Goal: Use online tool/utility: Use online tool/utility

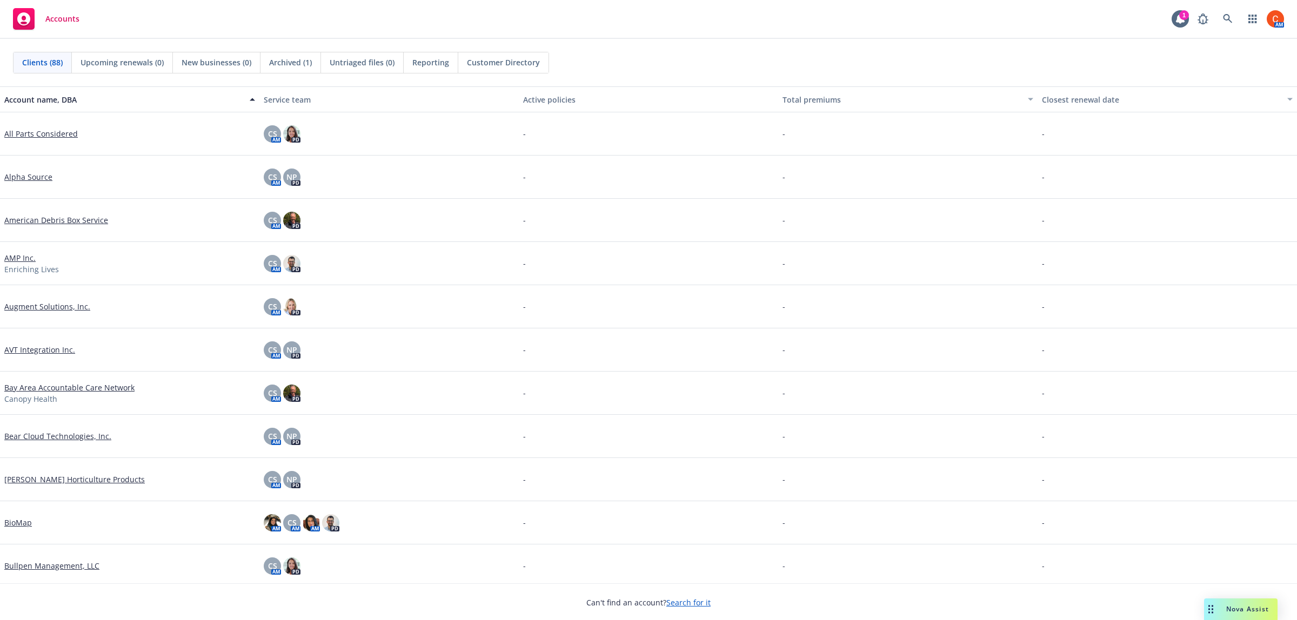
click at [1233, 605] on span "Nova Assist" at bounding box center [1247, 609] width 43 height 9
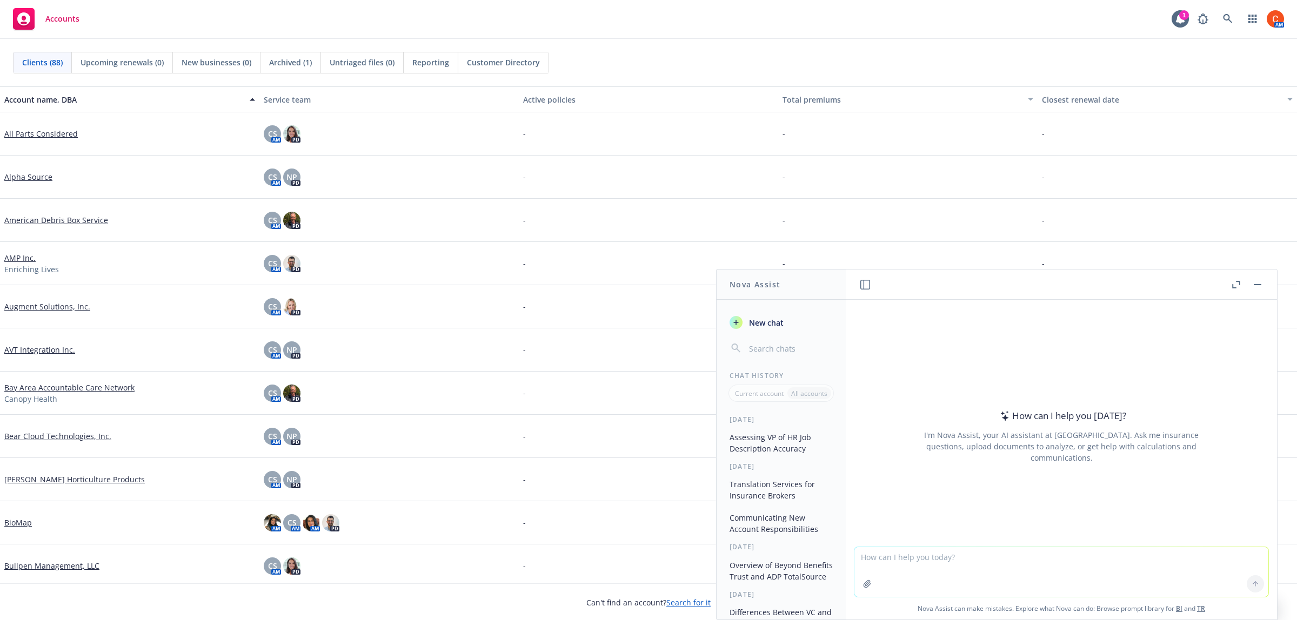
click at [945, 564] on textarea at bounding box center [1061, 572] width 414 height 50
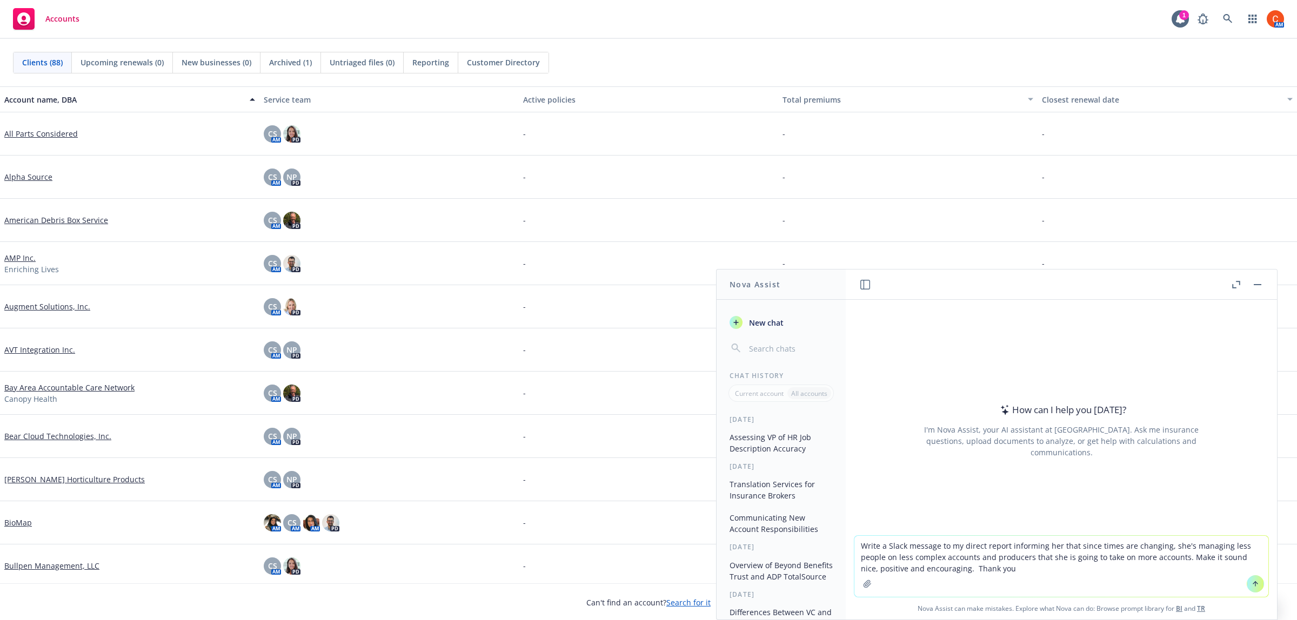
type textarea "Write a Slack message to my direct report informing her that since times are ch…"
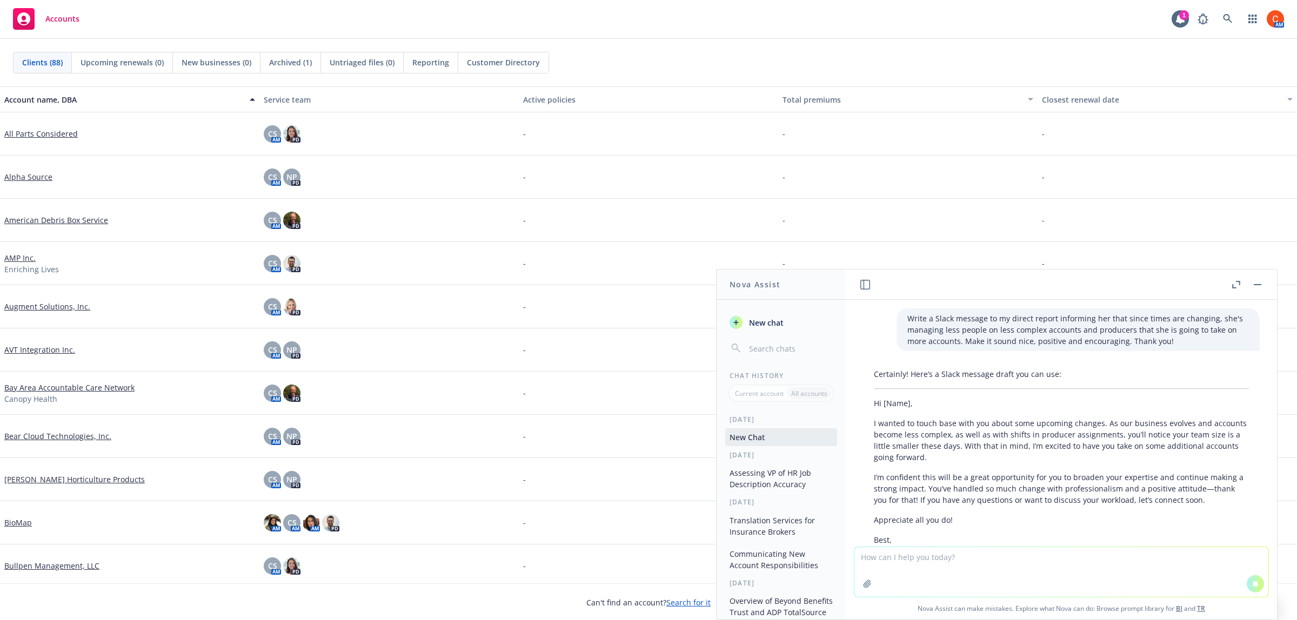
scroll to position [60, 0]
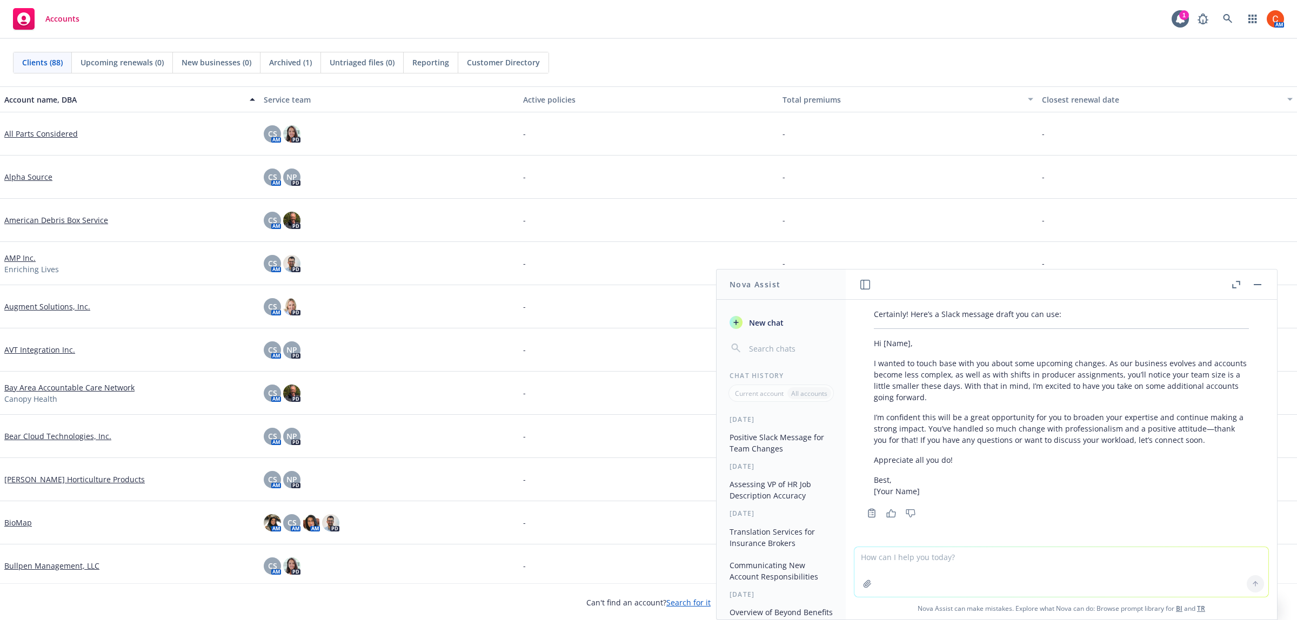
click at [947, 568] on textarea at bounding box center [1061, 572] width 414 height 50
drag, startPoint x: 906, startPoint y: 567, endPoint x: 912, endPoint y: 566, distance: 6.0
click at [906, 567] on textarea "Here's that I need made nicer - Hi [PERSON_NAME], now that you have less direct…" at bounding box center [1061, 571] width 414 height 51
drag, startPoint x: 1071, startPoint y: 567, endPoint x: 1091, endPoint y: 566, distance: 20.0
click at [1072, 566] on textarea "Here's that I need made nicer - Hi [PERSON_NAME], now that you have less direct…" at bounding box center [1061, 571] width 414 height 51
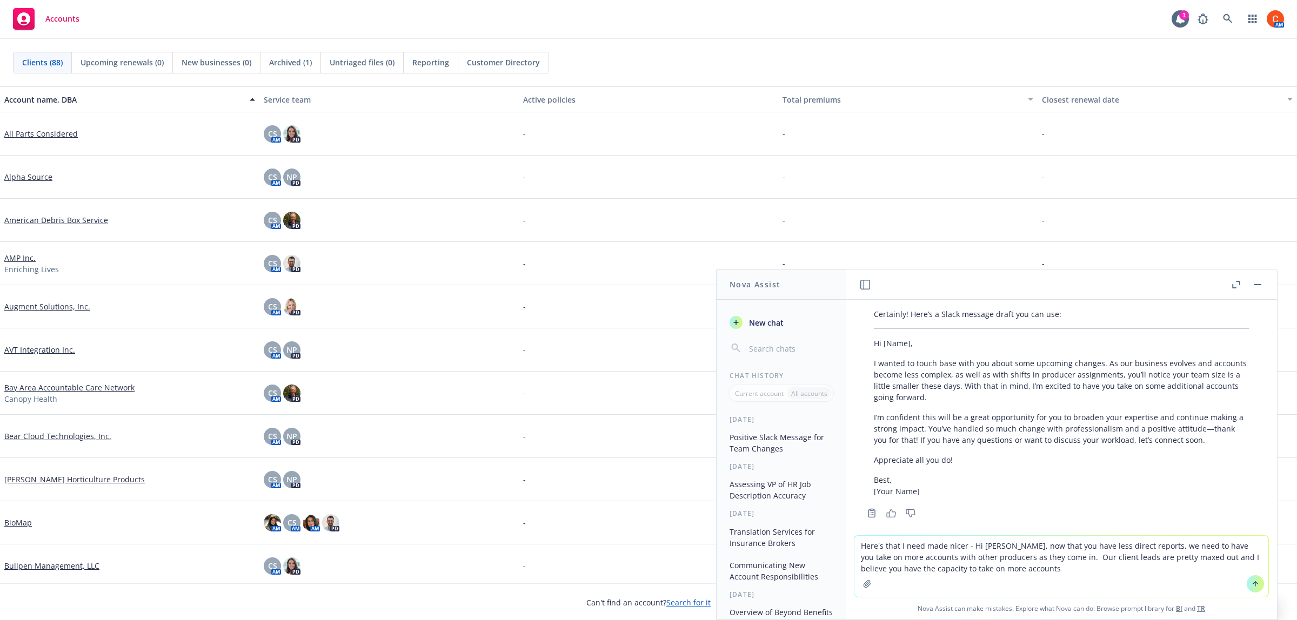
type textarea "Here's that I need made nicer - Hi [PERSON_NAME], now that you have less direct…"
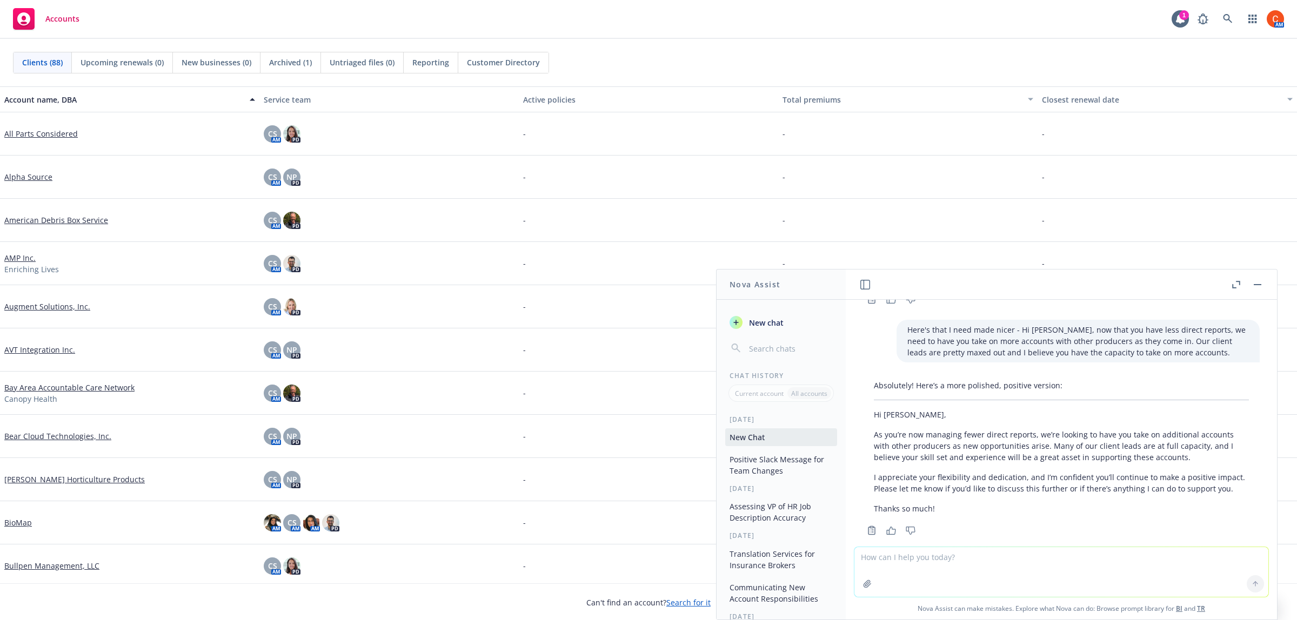
scroll to position [303, 0]
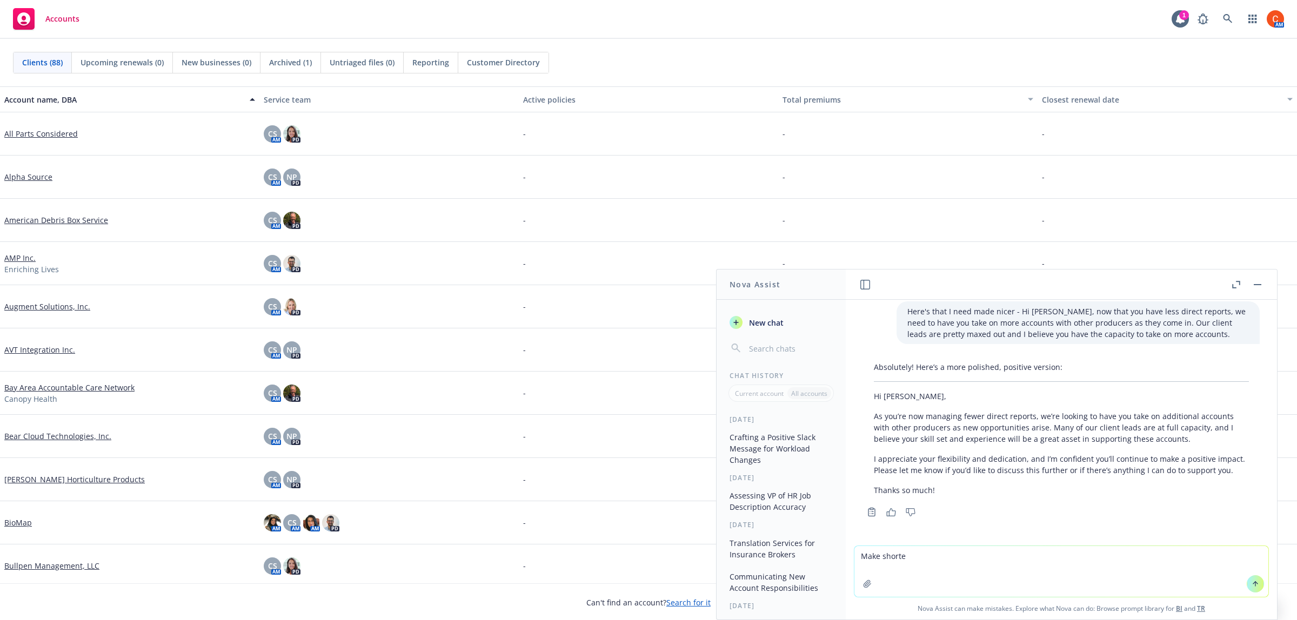
type textarea "Make shorter"
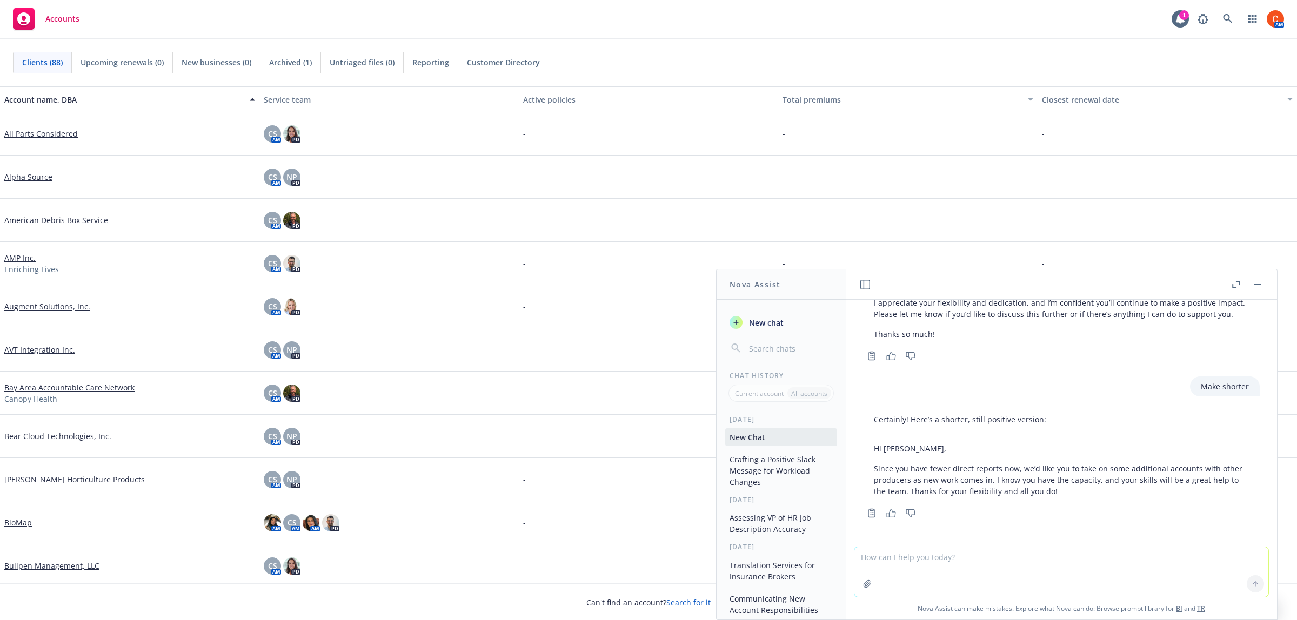
scroll to position [460, 0]
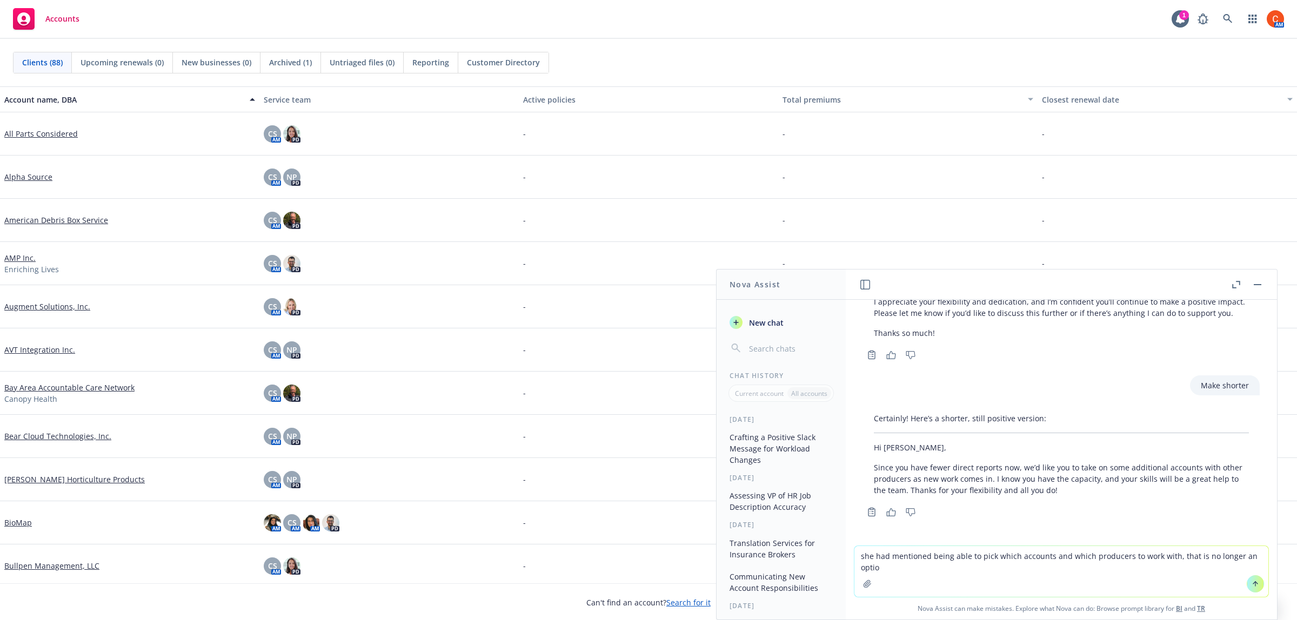
type textarea "she had mentioned being able to pick which accounts and which producers to work…"
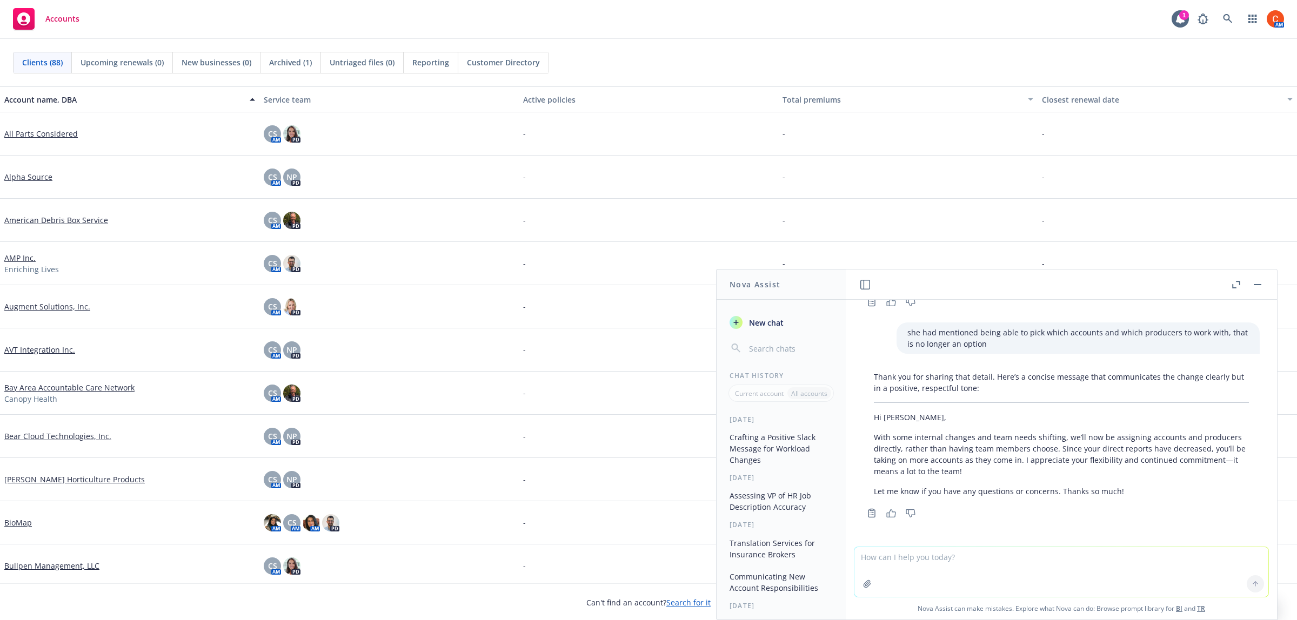
scroll to position [671, 0]
type textarea "She is a friend of mine and i have avoided this conversation. The optics aren't…"
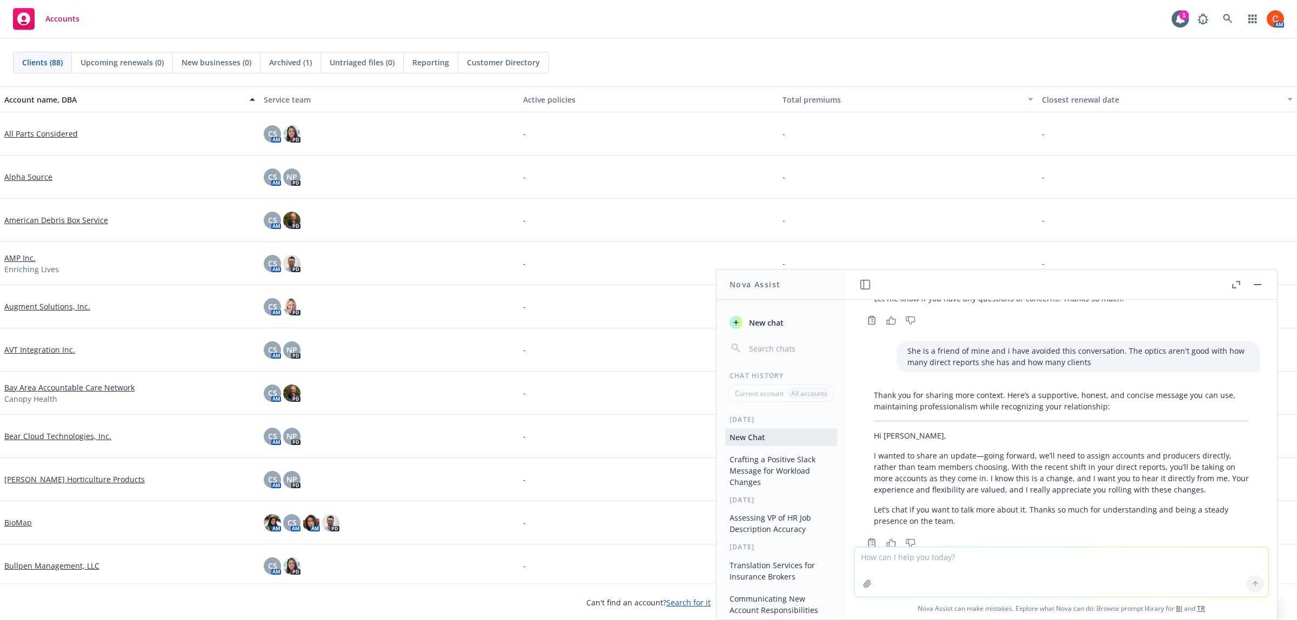
scroll to position [894, 0]
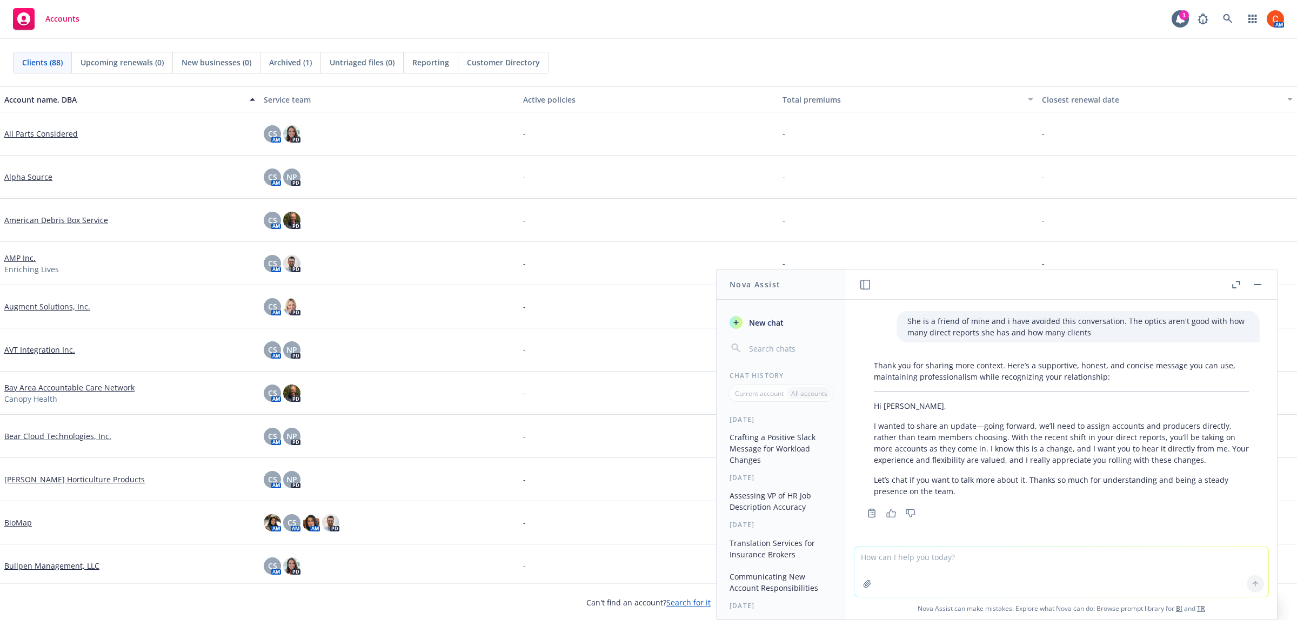
click at [885, 563] on textarea at bounding box center [1061, 572] width 414 height 50
type textarea "Mention having a conversation with [PERSON_NAME] about team capacity and how th…"
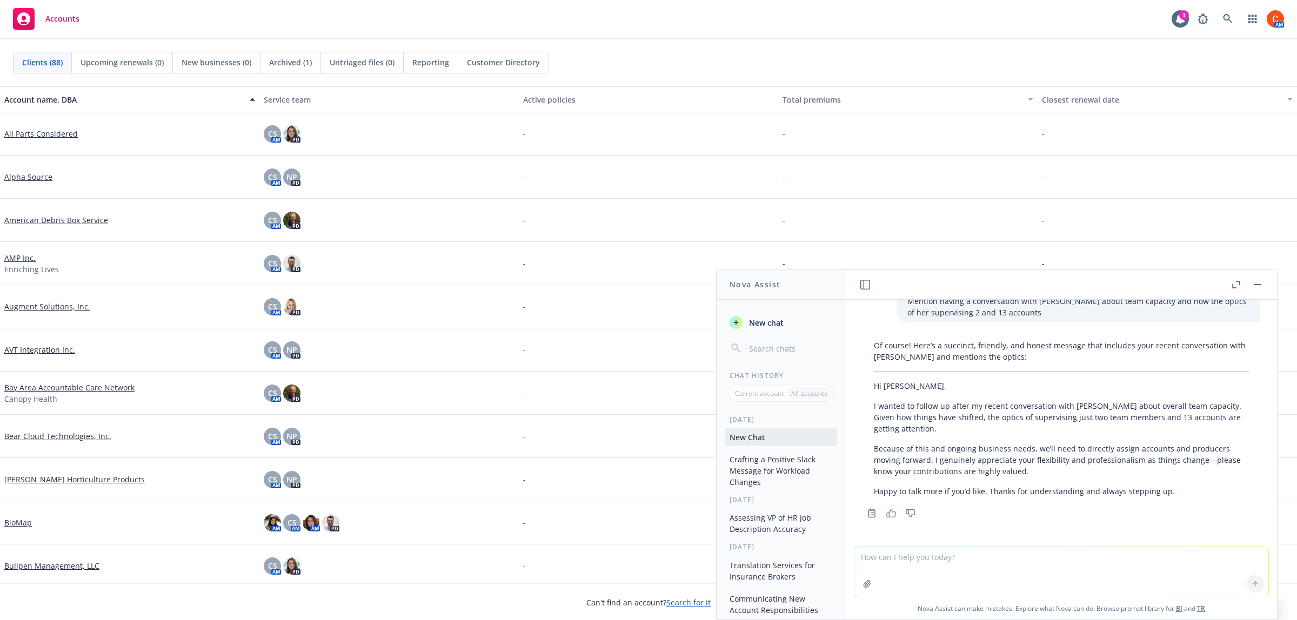
scroll to position [1136, 0]
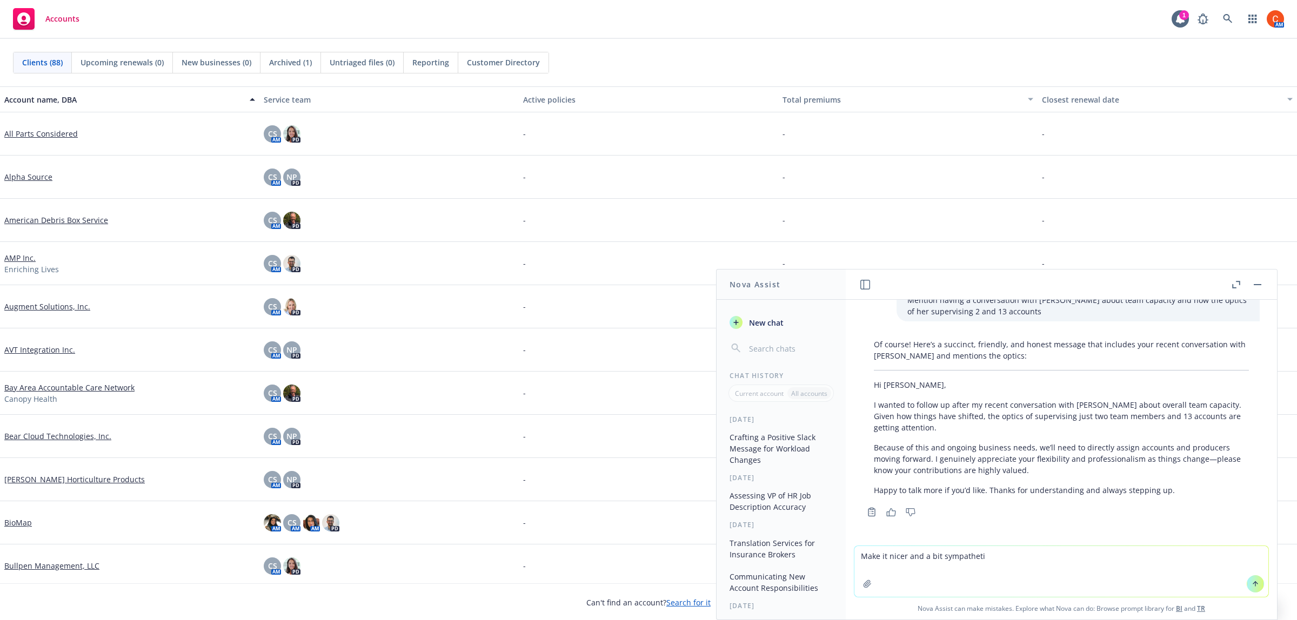
type textarea "Make it nicer and a bit sympathetic"
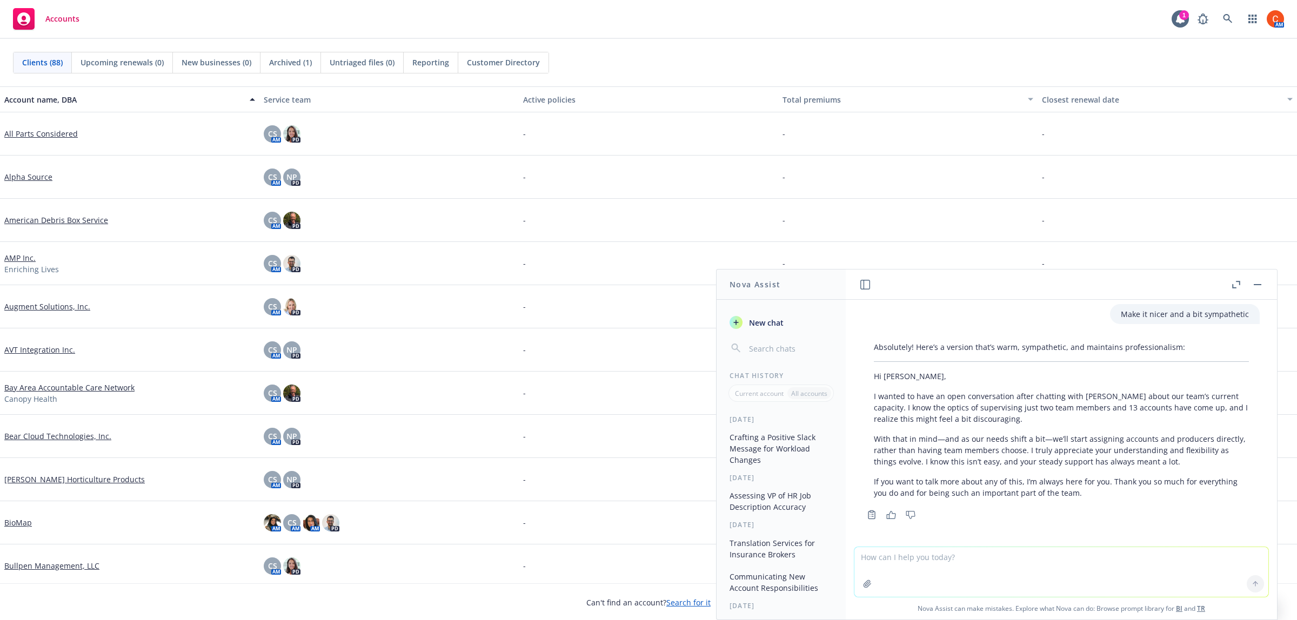
scroll to position [1368, 0]
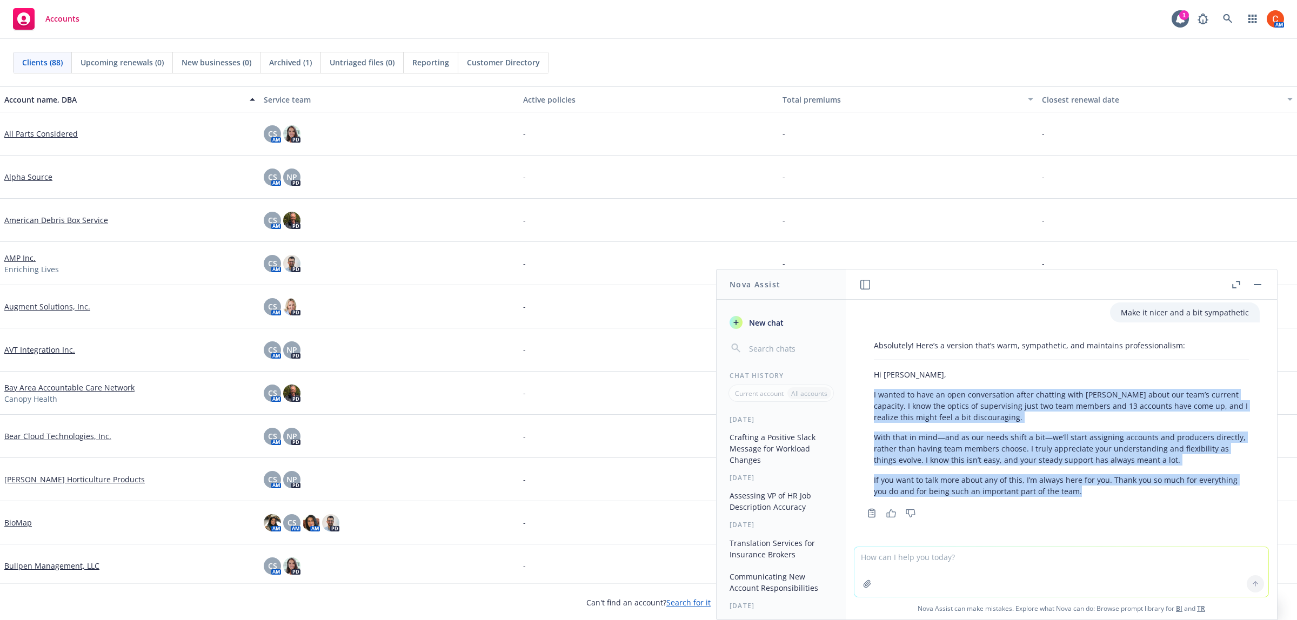
drag, startPoint x: 1062, startPoint y: 496, endPoint x: 904, endPoint y: 399, distance: 185.3
click at [855, 393] on div "Absolutely! Here’s a version that’s warm, sympathetic, and maintains profession…" at bounding box center [1061, 428] width 414 height 185
copy div "I wanted to have an open conversation after chatting with [PERSON_NAME] about o…"
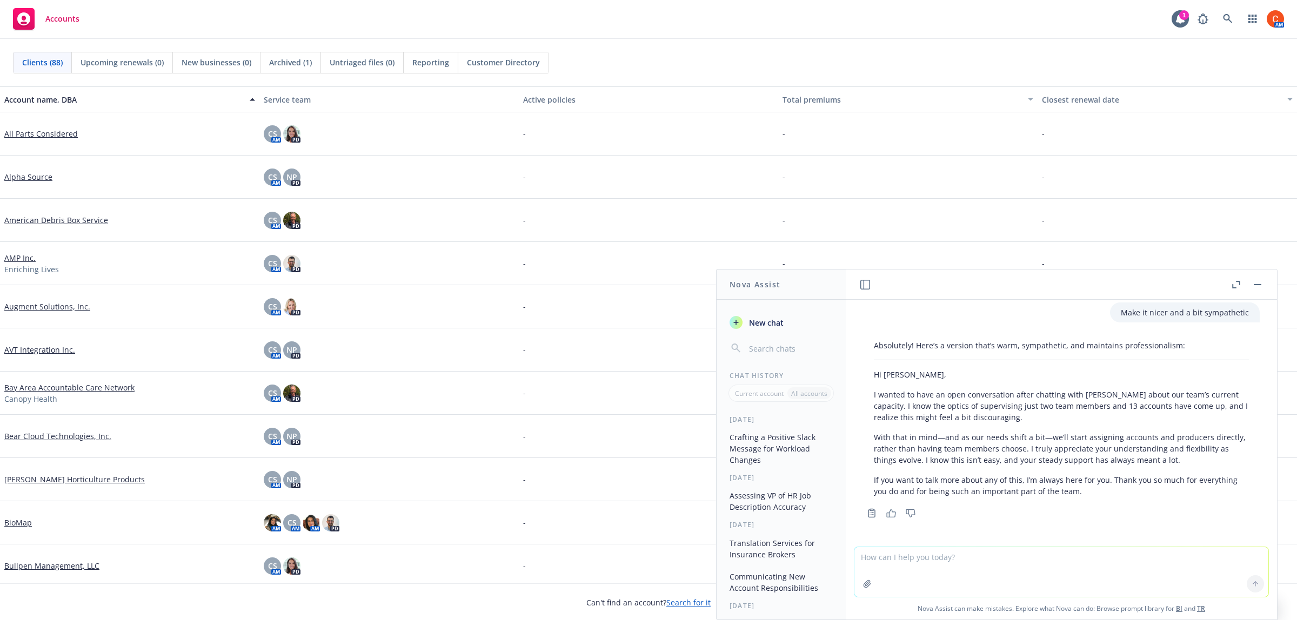
click at [947, 563] on textarea at bounding box center [1061, 572] width 414 height 50
type textarea "Please make this sound empathetic but non negotiable"
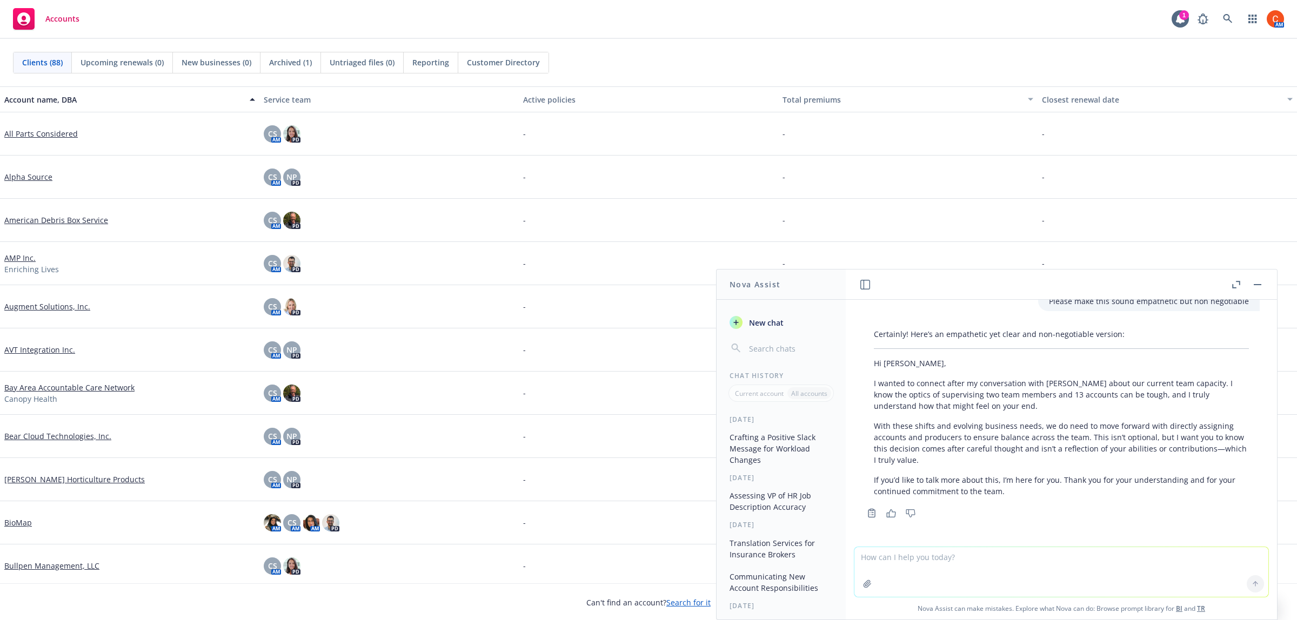
scroll to position [1611, 0]
type textarea "Nicer please"
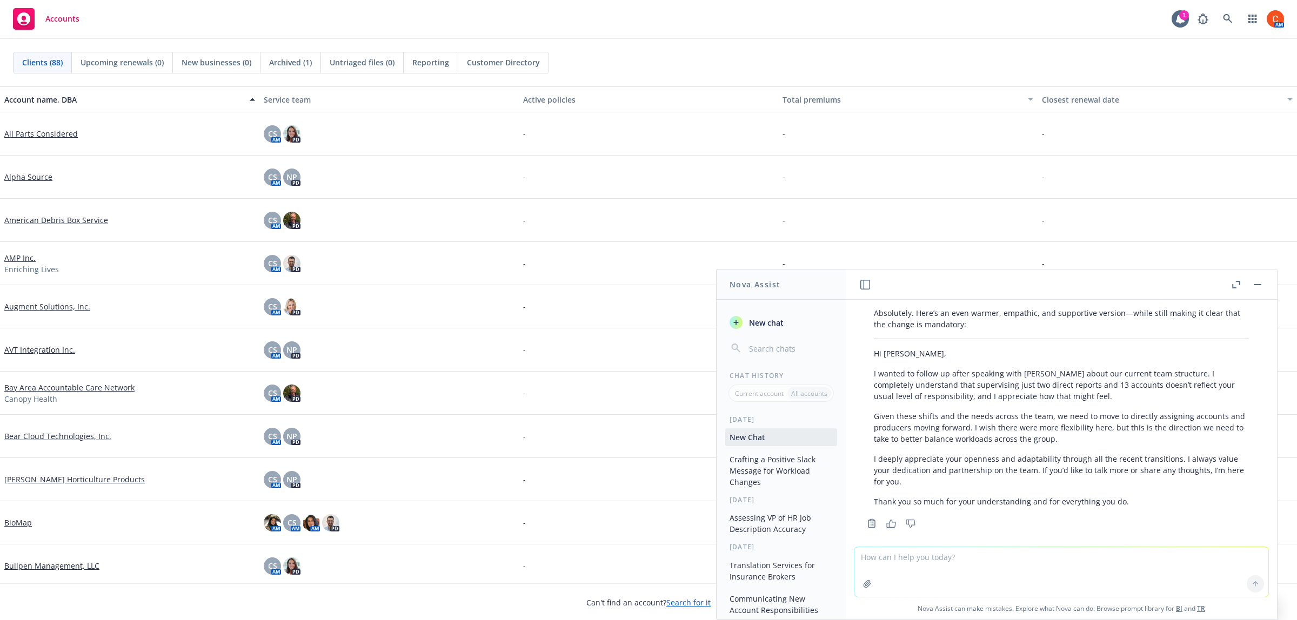
scroll to position [1885, 0]
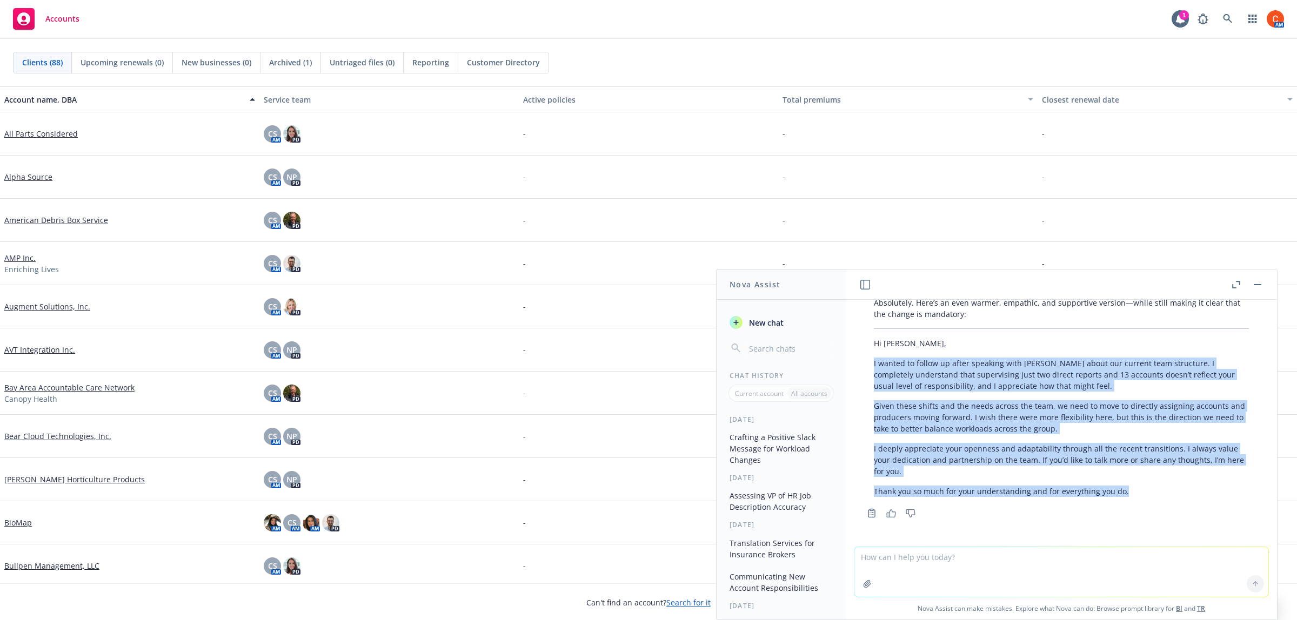
drag, startPoint x: 1135, startPoint y: 493, endPoint x: 882, endPoint y: 366, distance: 282.9
click at [862, 366] on div "Absolutely. Here’s an even warmer, empathic, and supportive version—while still…" at bounding box center [1061, 407] width 414 height 228
copy div "I wanted to follow up after speaking with [PERSON_NAME] about our current team …"
click at [932, 566] on textarea at bounding box center [1061, 572] width 414 height 50
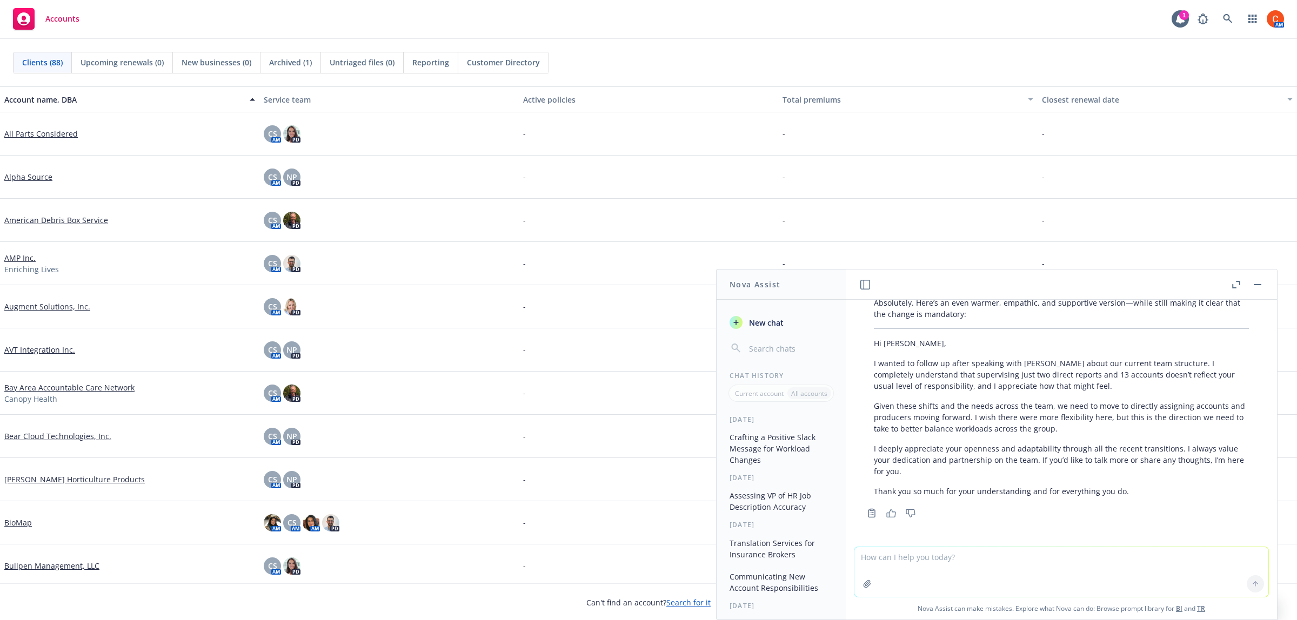
type textarea "H"
paste textarea "[PERSON_NAME] and I had a conversation about our current team structure. The op…"
type textarea "[PERSON_NAME] and I had a conversation about our current team structure. The op…"
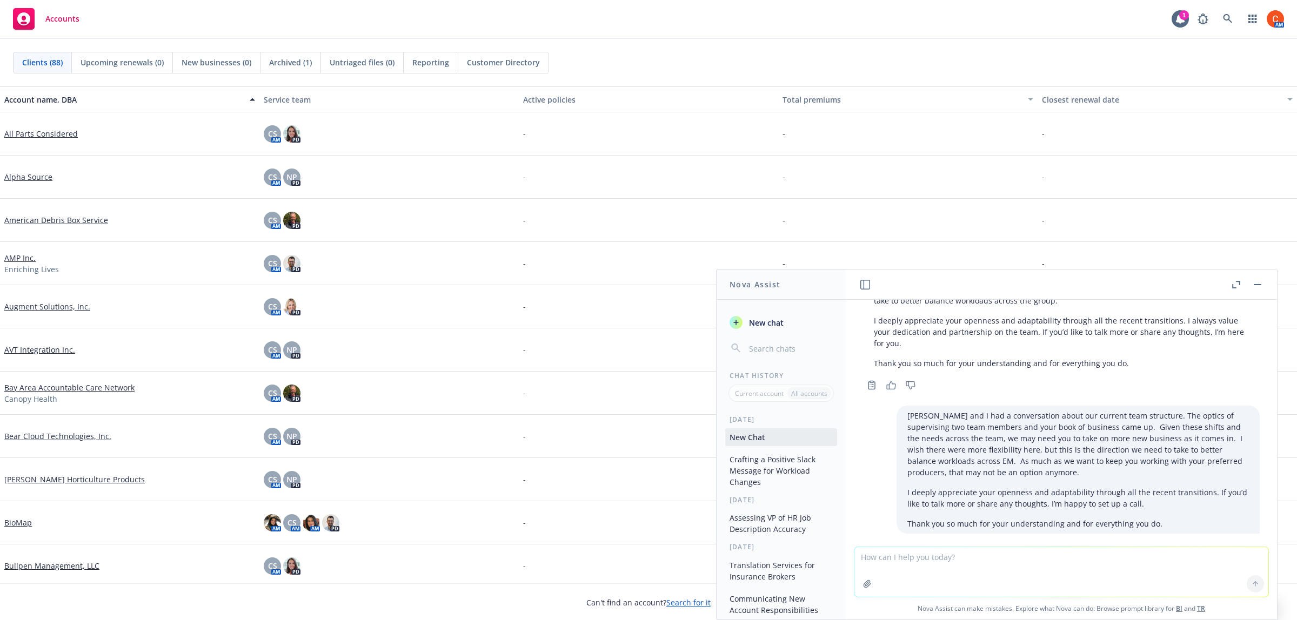
scroll to position [2246, 0]
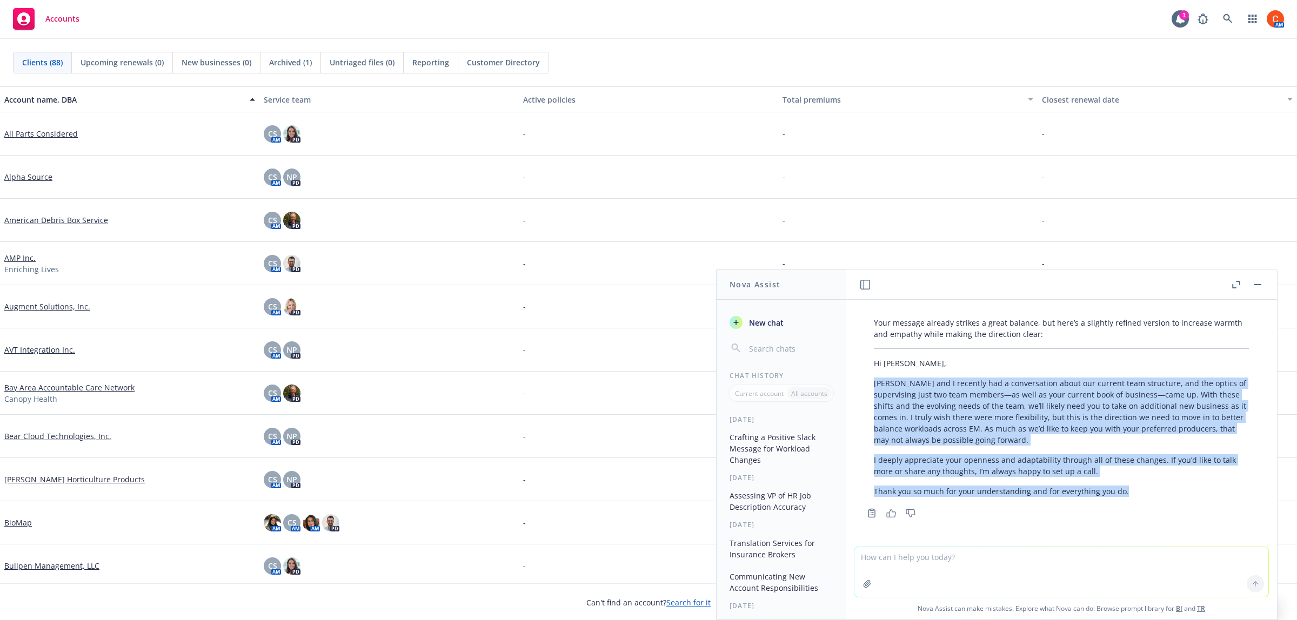
drag, startPoint x: 1128, startPoint y: 492, endPoint x: 859, endPoint y: 385, distance: 289.5
click at [859, 385] on div "Your message already strikes a great balance, but here’s a slightly refined ver…" at bounding box center [1061, 417] width 414 height 208
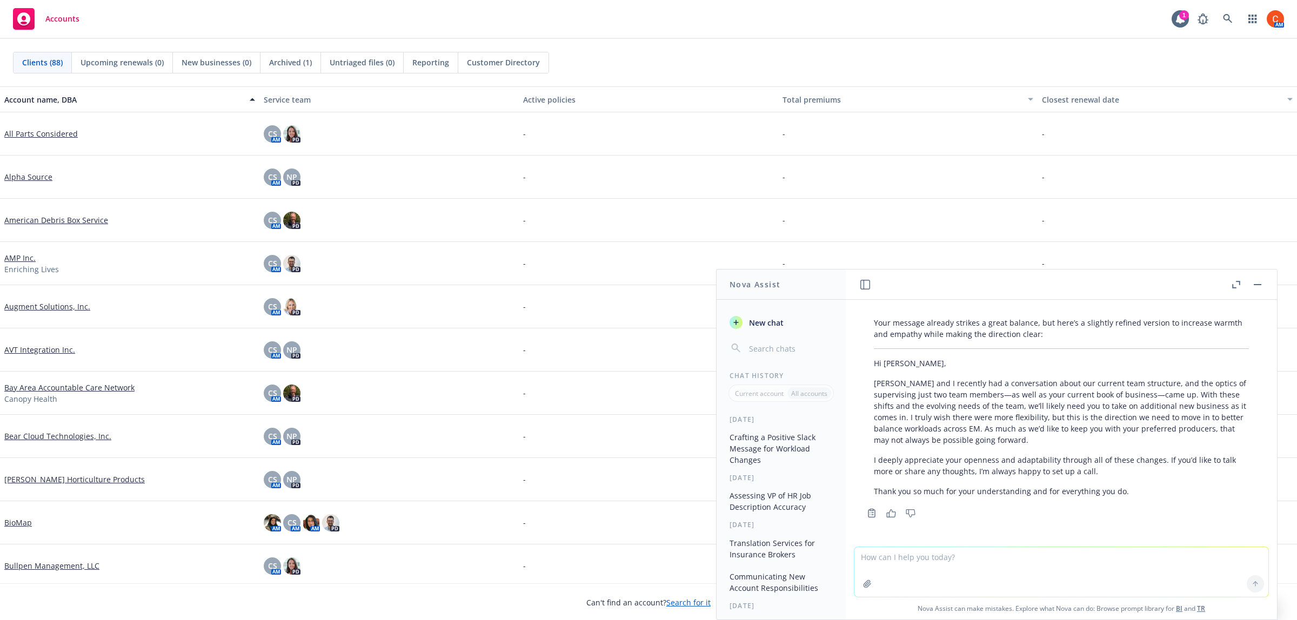
click at [895, 560] on textarea at bounding box center [1061, 572] width 414 height 50
type textarea "Make this a Slack message"
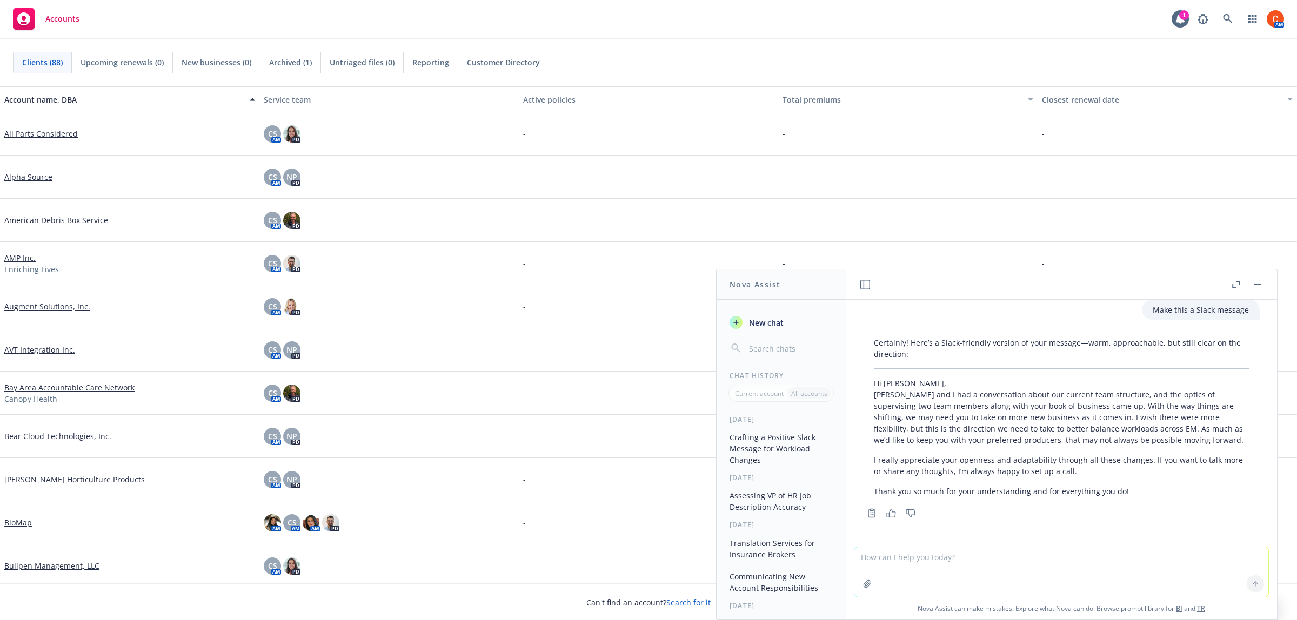
scroll to position [2480, 0]
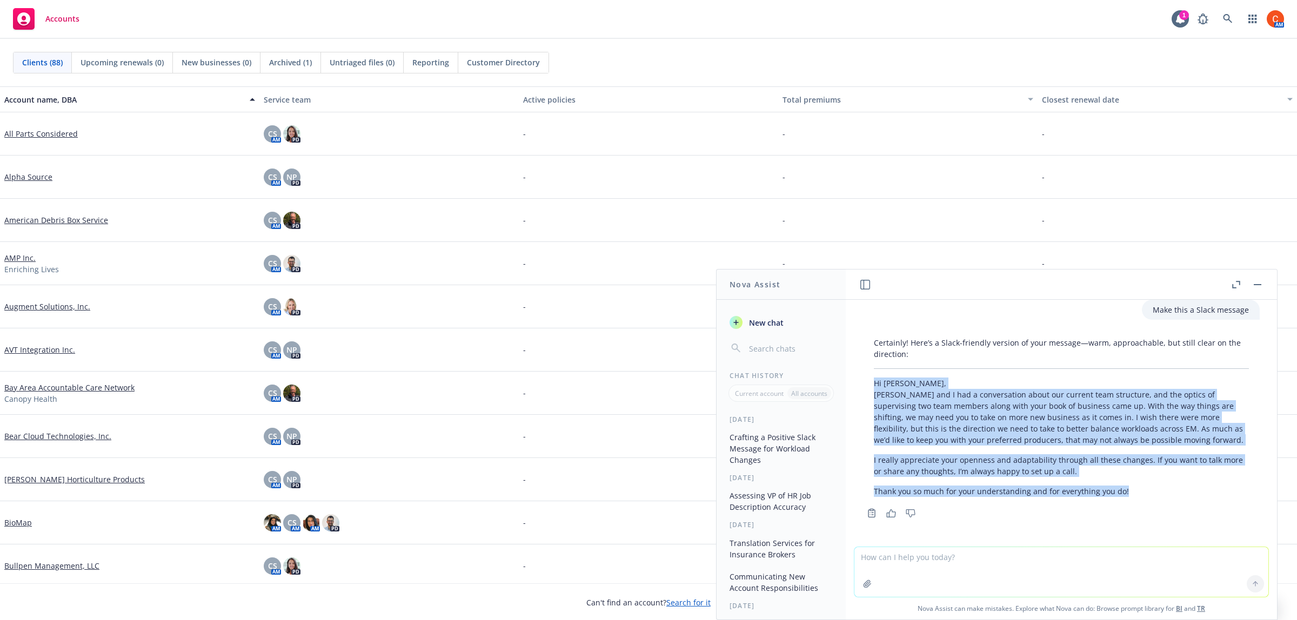
drag, startPoint x: 1123, startPoint y: 491, endPoint x: 862, endPoint y: 382, distance: 282.2
click at [863, 382] on div "Certainly! Here’s a Slack-friendly version of your message—warm, approachable, …" at bounding box center [1061, 417] width 397 height 169
copy div "Hi [PERSON_NAME], [PERSON_NAME] and I had a conversation about our current team…"
